Goal: Task Accomplishment & Management: Manage account settings

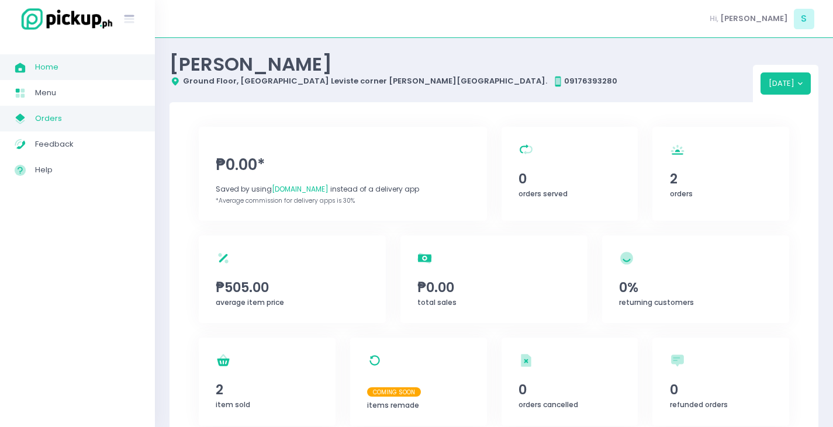
click at [39, 121] on span "Orders" at bounding box center [87, 118] width 105 height 15
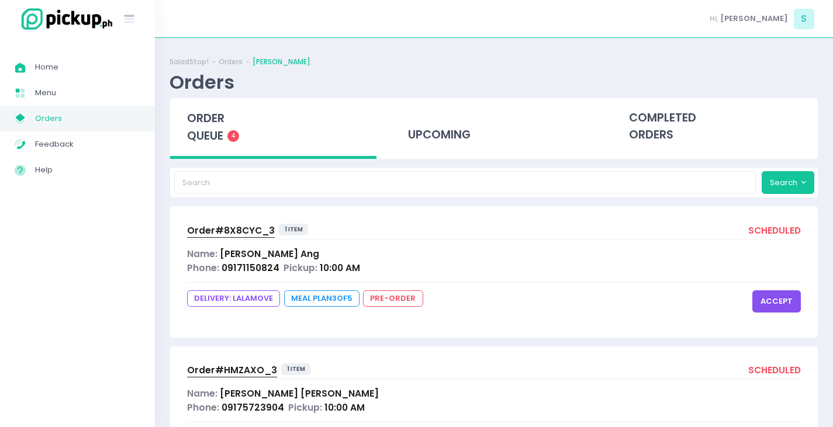
click at [214, 114] on span "order queue" at bounding box center [205, 127] width 37 height 33
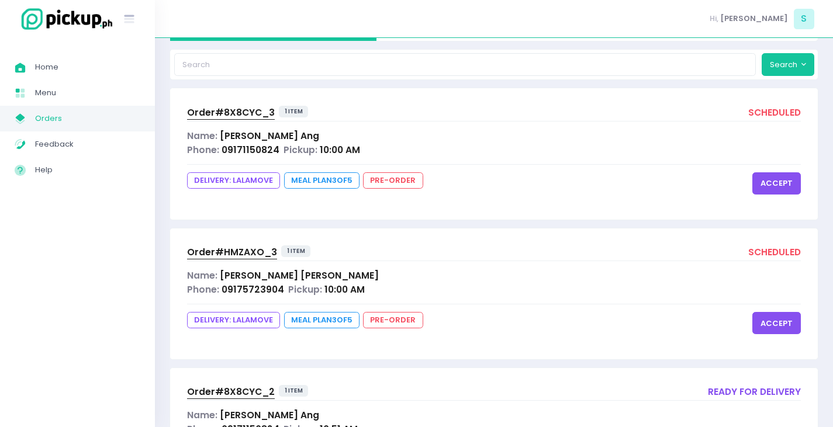
scroll to position [117, 0]
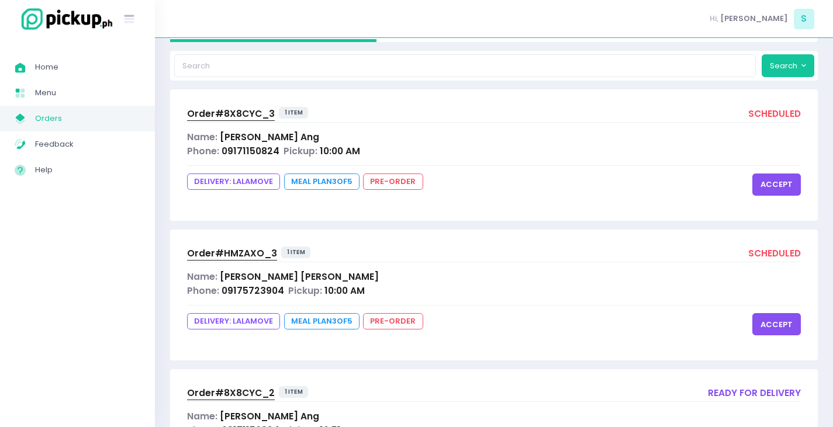
click at [779, 183] on button "accept" at bounding box center [776, 185] width 49 height 22
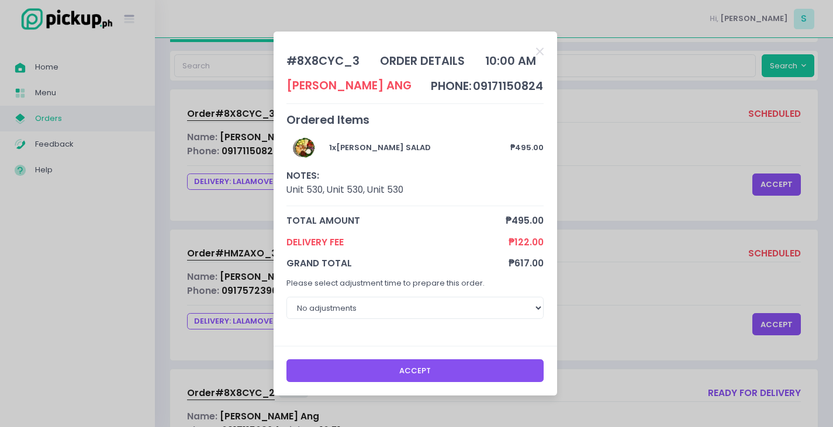
click at [464, 365] on button "Accept" at bounding box center [414, 371] width 257 height 22
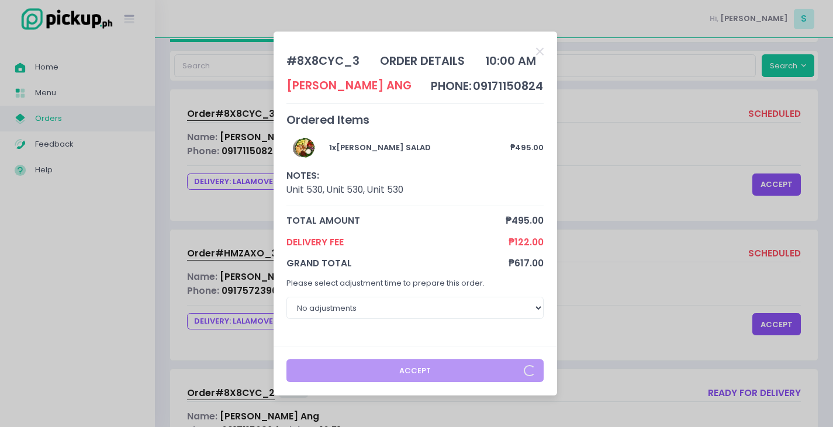
scroll to position [35, 0]
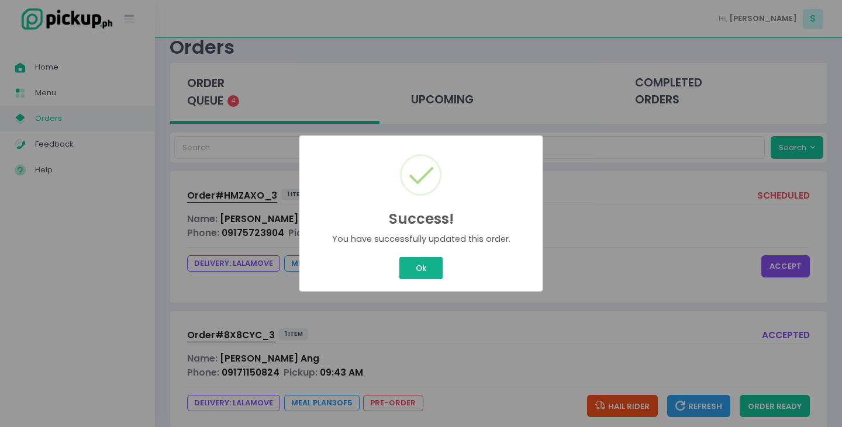
drag, startPoint x: 426, startPoint y: 265, endPoint x: 834, endPoint y: 285, distance: 409.2
click at [427, 265] on button "Ok" at bounding box center [420, 268] width 43 height 22
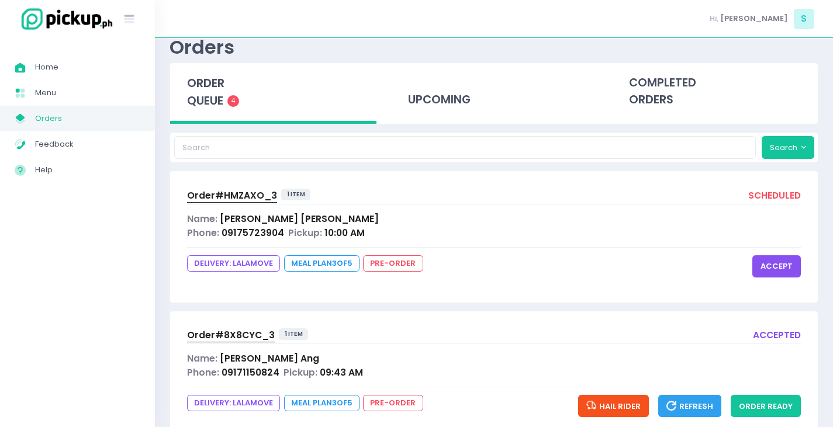
click at [793, 267] on button "accept" at bounding box center [776, 267] width 49 height 22
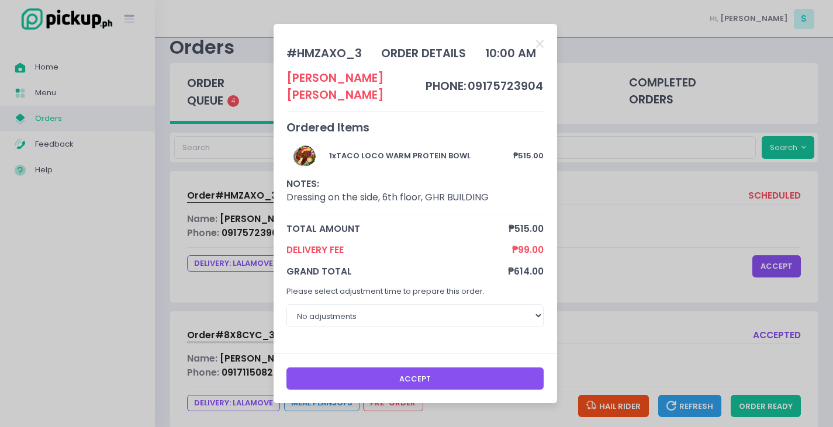
drag, startPoint x: 361, startPoint y: 373, endPoint x: 358, endPoint y: 284, distance: 89.5
click at [362, 371] on button "Accept" at bounding box center [414, 379] width 257 height 22
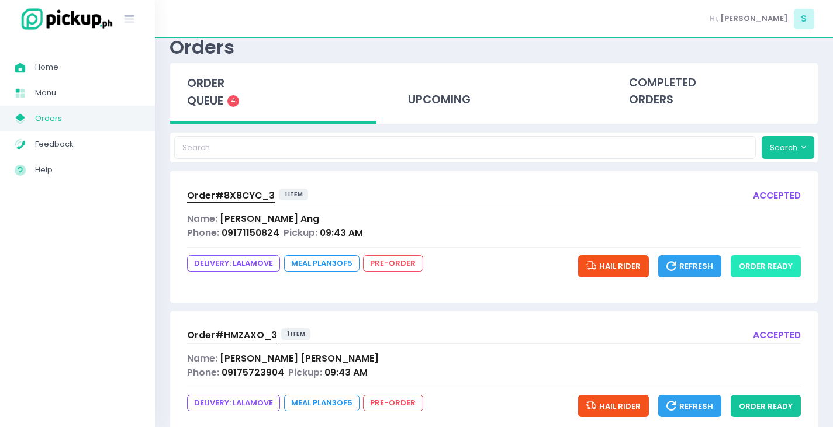
click at [774, 268] on button "order ready" at bounding box center [766, 267] width 70 height 22
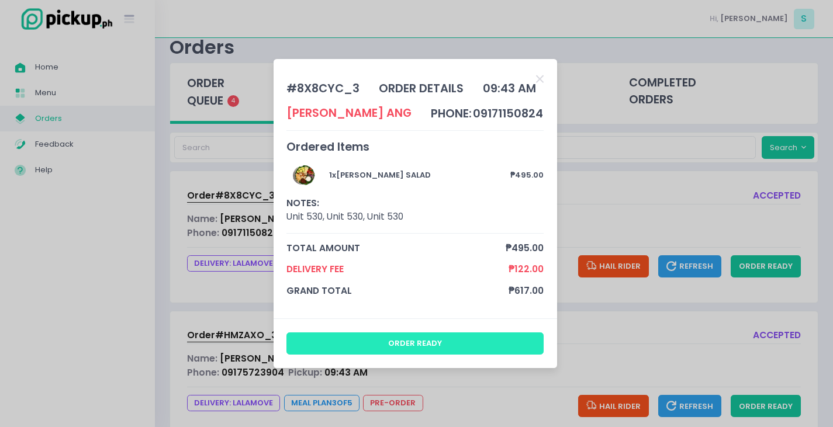
click at [437, 337] on button "order ready" at bounding box center [414, 344] width 257 height 22
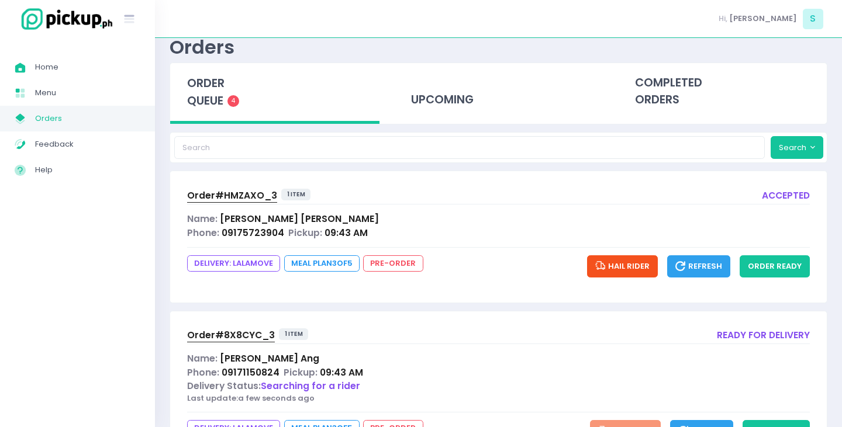
click at [420, 253] on div "Success! × You have successfully updated this order. Ok Cancel" at bounding box center [421, 214] width 122 height 78
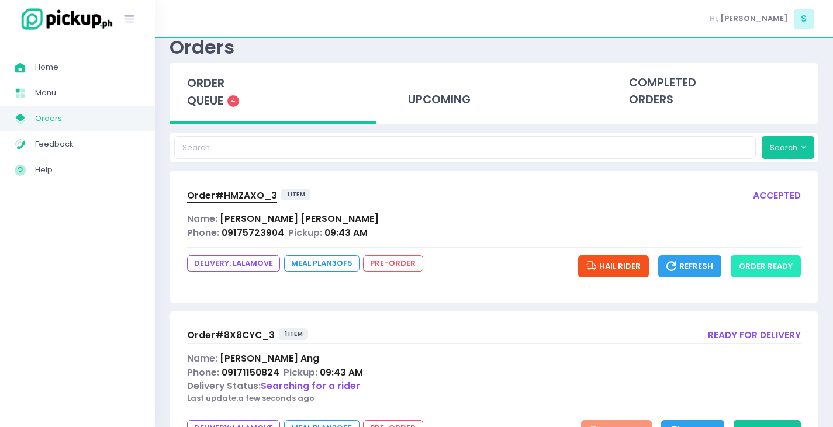
click at [755, 263] on button "order ready" at bounding box center [766, 267] width 70 height 22
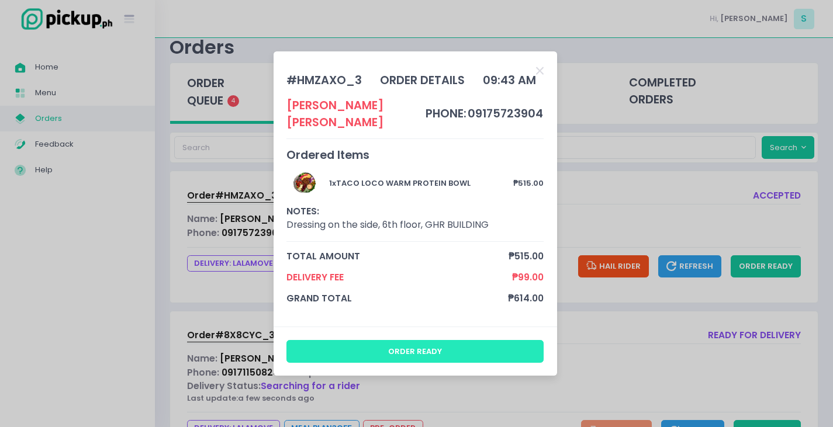
click at [364, 340] on button "order ready" at bounding box center [414, 351] width 257 height 22
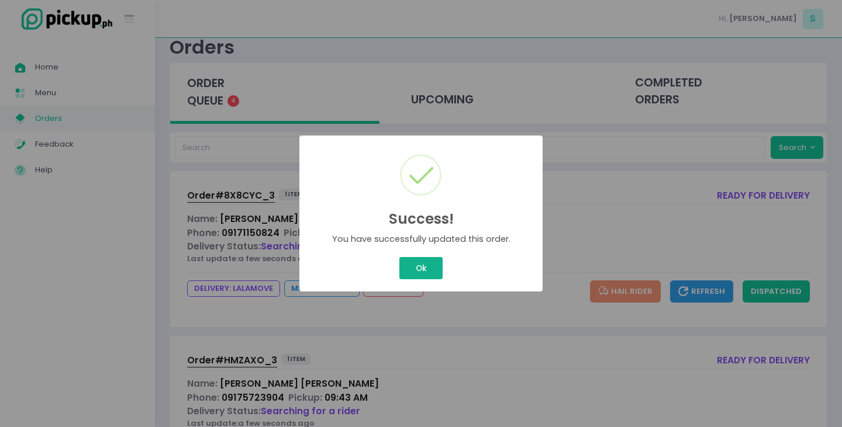
click at [423, 272] on div "Success! × You have successfully updated this order. Ok Cancel" at bounding box center [421, 213] width 842 height 427
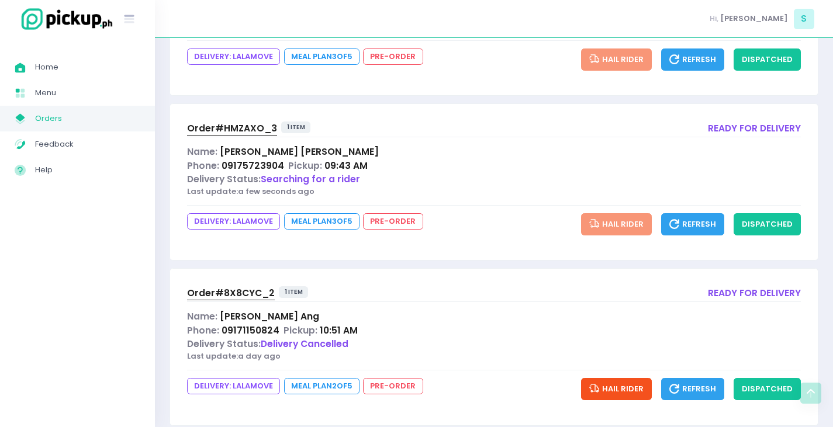
scroll to position [327, 0]
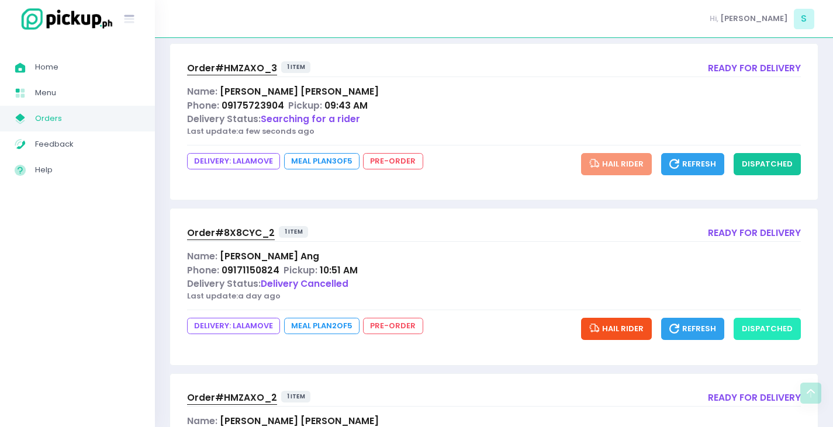
click at [762, 332] on button "dispatched" at bounding box center [767, 329] width 67 height 22
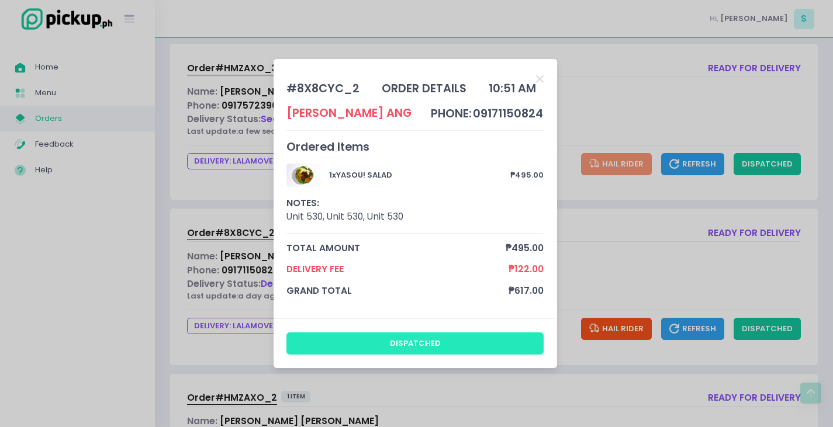
click at [493, 341] on button "dispatched" at bounding box center [414, 344] width 257 height 22
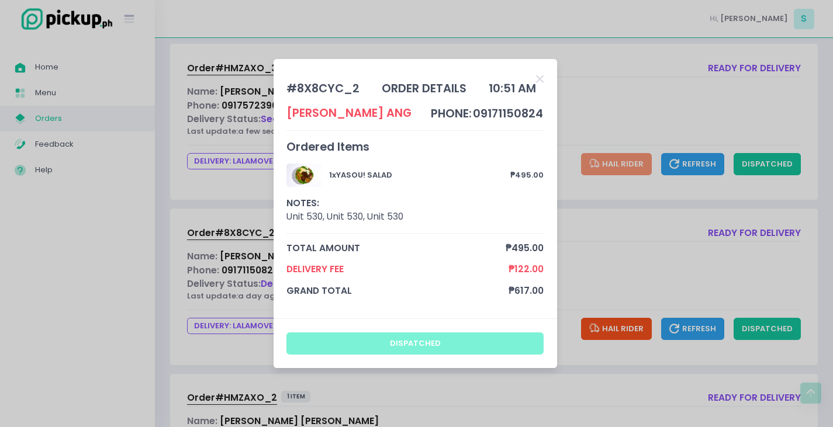
scroll to position [35, 0]
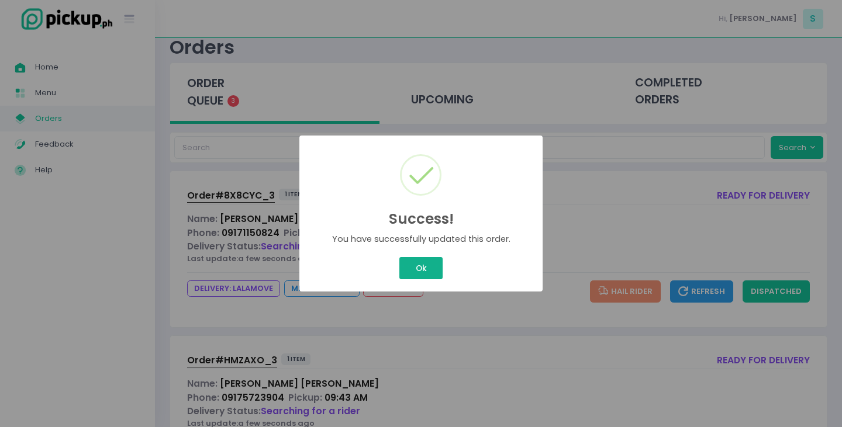
click at [420, 271] on button "Ok" at bounding box center [420, 268] width 43 height 22
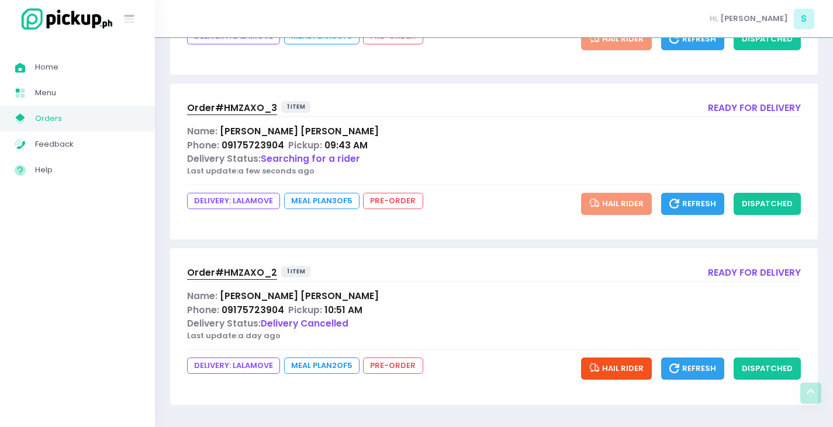
scroll to position [288, 0]
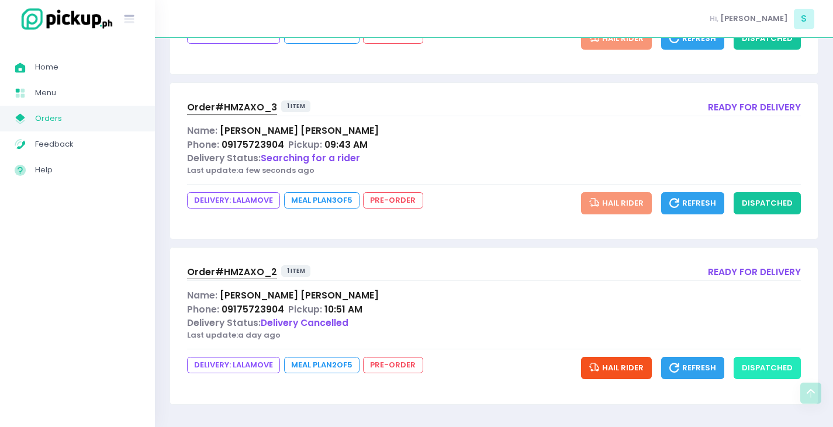
click at [772, 368] on button "dispatched" at bounding box center [767, 368] width 67 height 22
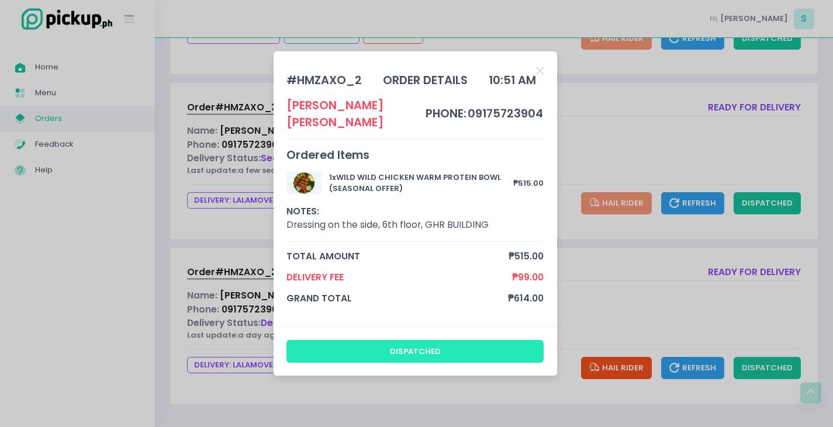
click at [443, 341] on button "dispatched" at bounding box center [414, 351] width 257 height 22
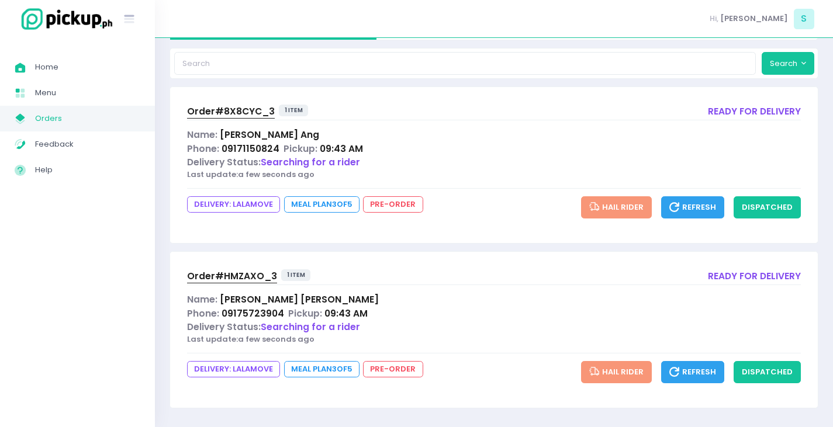
scroll to position [123, 0]
